Goal: Information Seeking & Learning: Learn about a topic

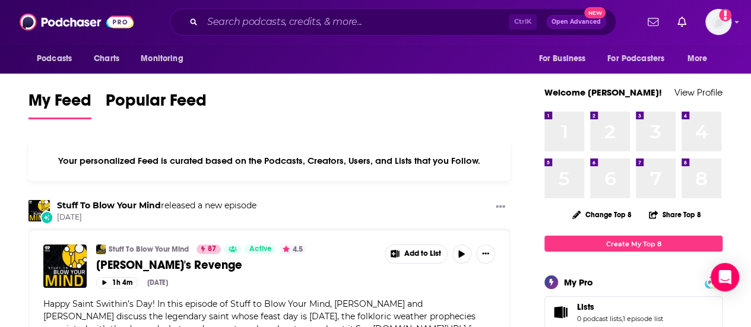
click at [300, 1] on div "Podcasts Charts Monitoring Ctrl K Open Advanced New For Business For Podcasters…" at bounding box center [375, 22] width 751 height 44
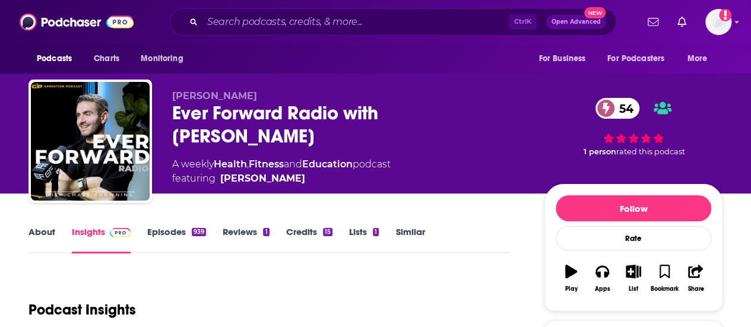
click at [281, 110] on div "Ever Forward Radio with Chase Chewning 54" at bounding box center [348, 124] width 353 height 46
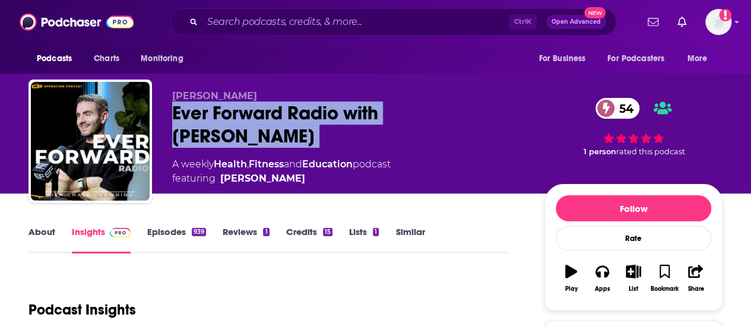
click at [281, 110] on div "Ever Forward Radio with Chase Chewning 54" at bounding box center [348, 124] width 353 height 46
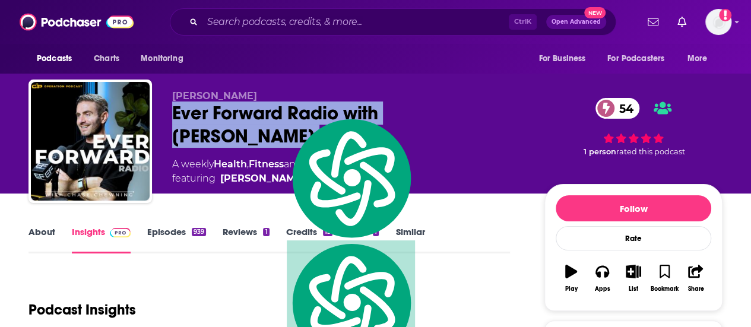
copy div "Ever Forward Radio with Chase Chewning 54"
